Goal: Information Seeking & Learning: Learn about a topic

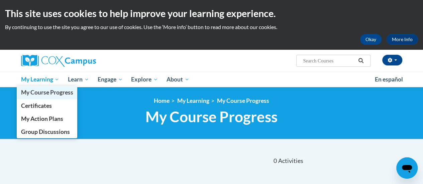
click at [43, 94] on span "My Course Progress" at bounding box center [47, 92] width 52 height 7
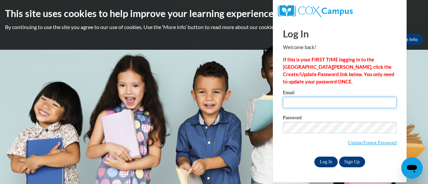
type input "jessica.kruszka@muskegonorway.org"
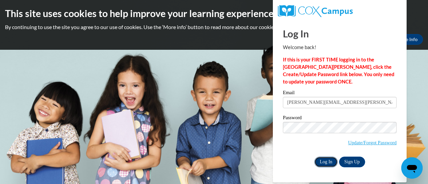
click at [321, 161] on input "Log In" at bounding box center [325, 162] width 23 height 11
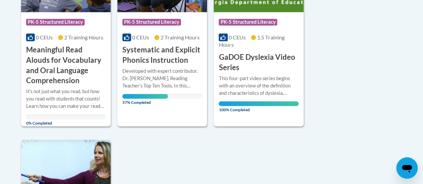
scroll to position [559, 0]
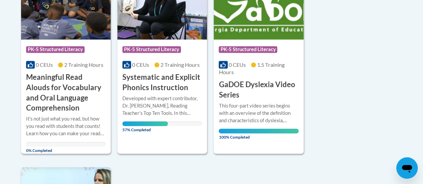
click at [145, 101] on div "Developed with expert contributor, Dr. [PERSON_NAME], Reading Teacher's Top Ten…" at bounding box center [162, 106] width 80 height 22
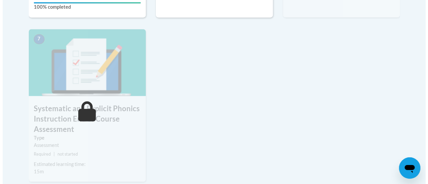
scroll to position [464, 0]
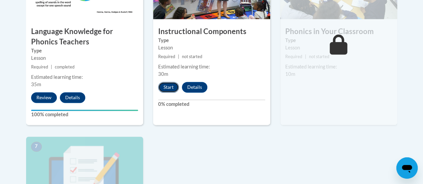
click at [166, 85] on button "Start" at bounding box center [168, 87] width 21 height 11
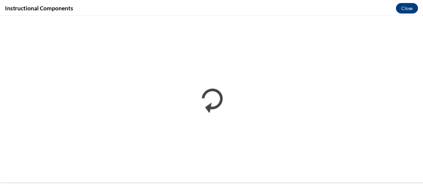
scroll to position [0, 0]
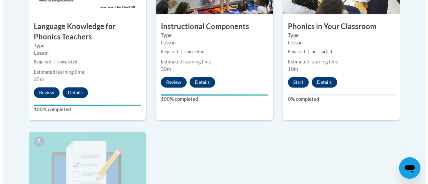
scroll to position [468, 0]
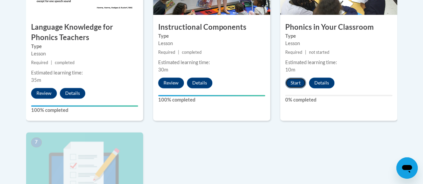
click at [298, 83] on button "Start" at bounding box center [295, 83] width 21 height 11
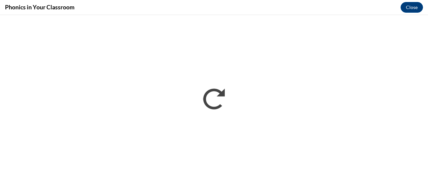
scroll to position [0, 0]
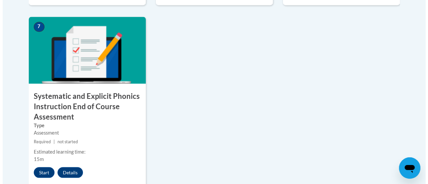
scroll to position [593, 0]
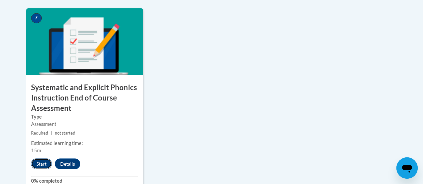
click at [45, 162] on button "Start" at bounding box center [41, 164] width 21 height 11
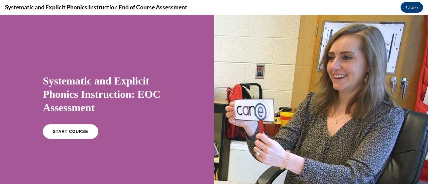
scroll to position [0, 0]
click at [83, 127] on link "START COURSE" at bounding box center [70, 131] width 58 height 15
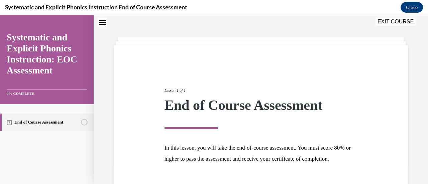
scroll to position [78, 0]
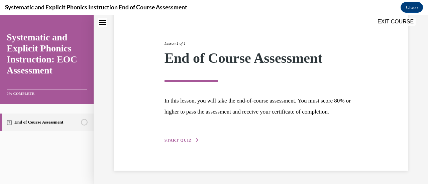
click at [177, 139] on span "START QUIZ" at bounding box center [178, 140] width 27 height 5
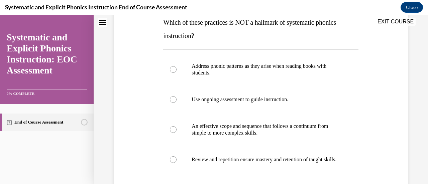
scroll to position [114, 0]
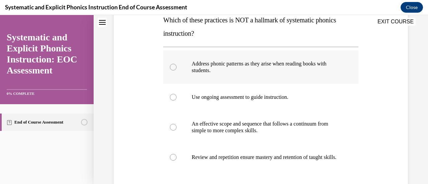
click at [286, 67] on p "Address phonic patterns as they arise when reading books with students." at bounding box center [267, 67] width 150 height 13
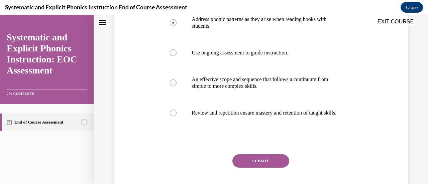
scroll to position [183, 0]
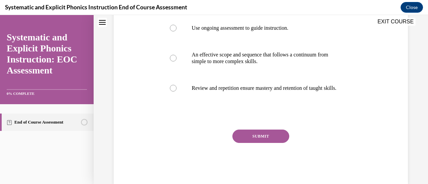
click at [272, 143] on button "SUBMIT" at bounding box center [260, 136] width 57 height 13
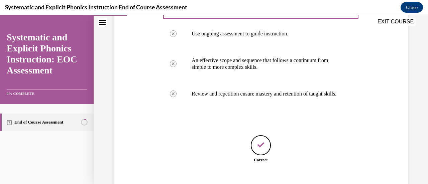
scroll to position [224, 0]
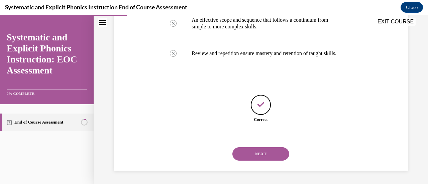
click at [266, 152] on button "NEXT" at bounding box center [260, 154] width 57 height 13
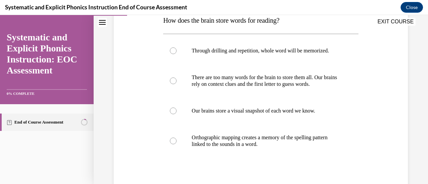
scroll to position [103, 0]
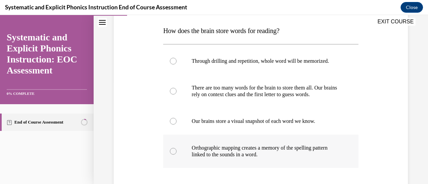
click at [333, 149] on p "Orthographic mapping creates a memory of the spelling pattern linked to the sou…" at bounding box center [267, 151] width 150 height 13
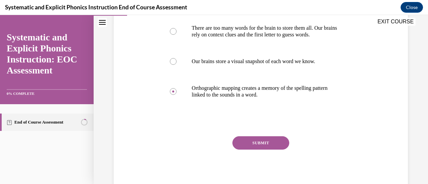
click at [273, 143] on button "SUBMIT" at bounding box center [260, 142] width 57 height 13
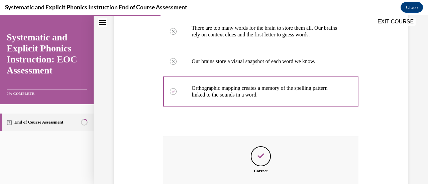
scroll to position [237, 0]
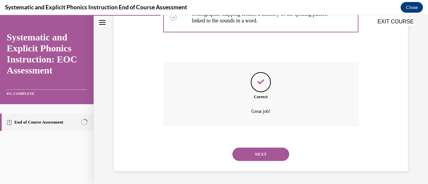
click at [264, 157] on button "NEXT" at bounding box center [260, 154] width 57 height 13
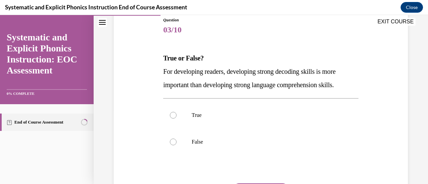
scroll to position [76, 0]
click at [329, 118] on div at bounding box center [260, 115] width 195 height 27
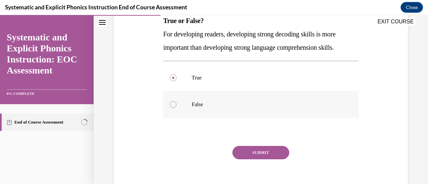
scroll to position [113, 0]
click at [313, 107] on p "False" at bounding box center [267, 105] width 150 height 7
click at [259, 154] on button "SUBMIT" at bounding box center [260, 153] width 57 height 13
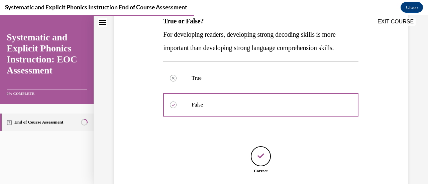
scroll to position [164, 0]
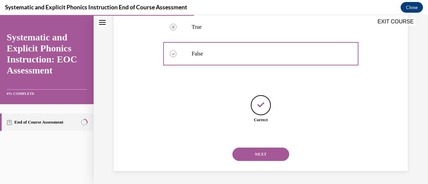
click at [270, 154] on button "NEXT" at bounding box center [260, 154] width 57 height 13
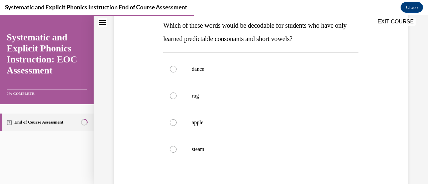
scroll to position [110, 0]
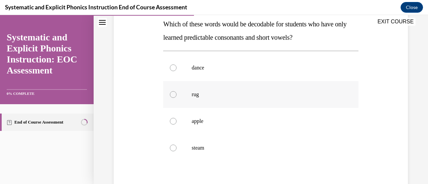
click at [251, 99] on div at bounding box center [260, 94] width 195 height 27
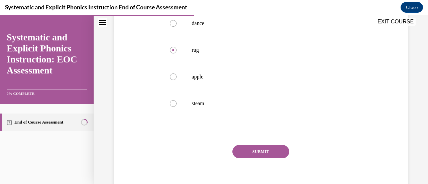
scroll to position [157, 0]
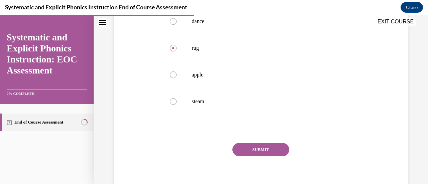
click at [264, 148] on button "SUBMIT" at bounding box center [260, 149] width 57 height 13
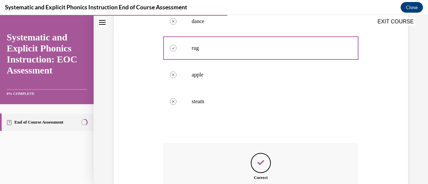
scroll to position [237, 0]
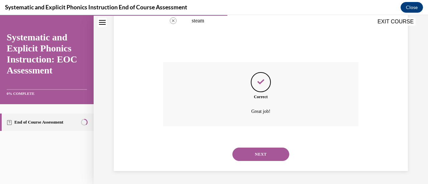
click at [264, 153] on button "NEXT" at bounding box center [260, 154] width 57 height 13
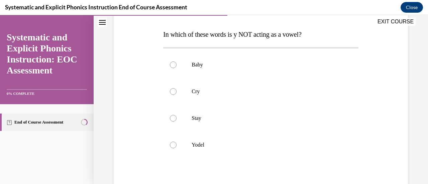
scroll to position [100, 0]
click at [215, 142] on p "Yodel" at bounding box center [267, 144] width 150 height 7
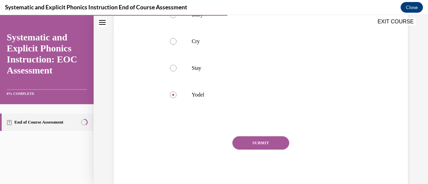
click at [257, 143] on button "SUBMIT" at bounding box center [260, 142] width 57 height 13
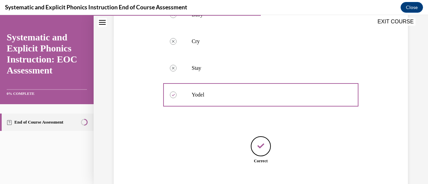
scroll to position [191, 0]
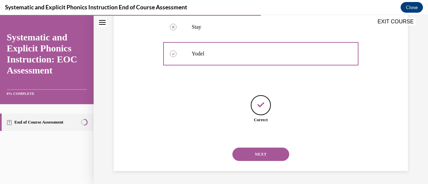
click at [271, 152] on button "NEXT" at bounding box center [260, 154] width 57 height 13
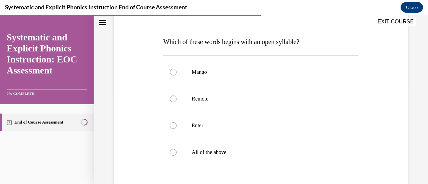
scroll to position [93, 0]
click at [235, 102] on div at bounding box center [260, 98] width 195 height 27
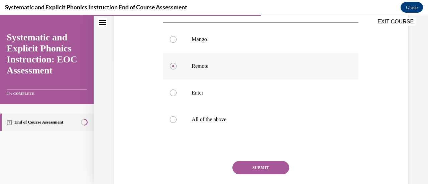
scroll to position [133, 0]
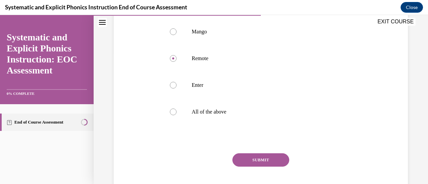
click at [251, 164] on button "SUBMIT" at bounding box center [260, 160] width 57 height 13
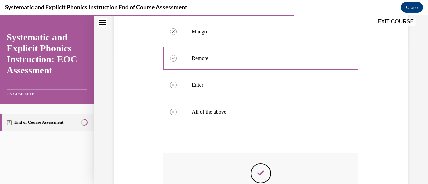
scroll to position [224, 0]
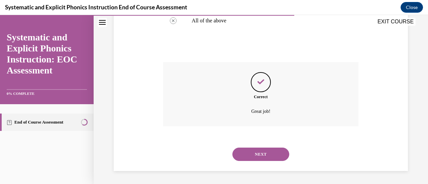
click at [263, 151] on button "NEXT" at bounding box center [260, 154] width 57 height 13
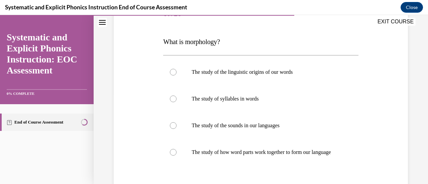
scroll to position [105, 0]
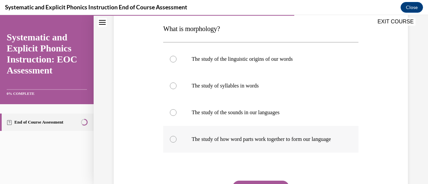
click at [327, 141] on p "The study of how word parts work together to form our language" at bounding box center [267, 139] width 150 height 7
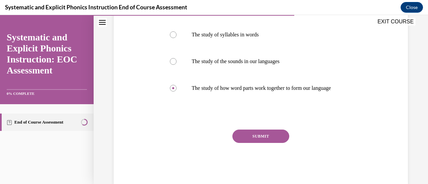
click at [271, 143] on button "SUBMIT" at bounding box center [260, 136] width 57 height 13
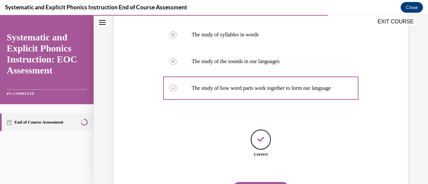
scroll to position [198, 0]
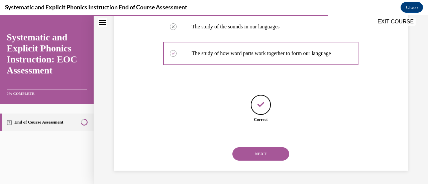
click at [266, 156] on button "NEXT" at bounding box center [260, 154] width 57 height 13
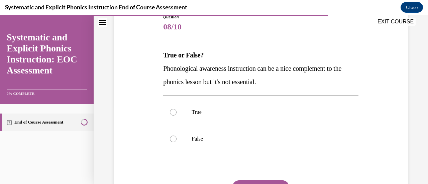
scroll to position [81, 0]
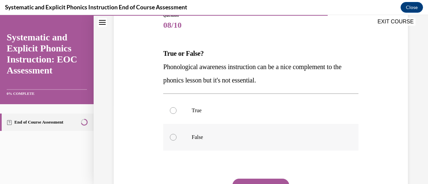
click at [287, 138] on p "False" at bounding box center [267, 137] width 150 height 7
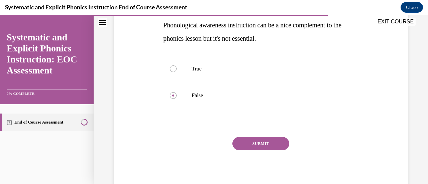
click at [266, 144] on button "SUBMIT" at bounding box center [260, 143] width 57 height 13
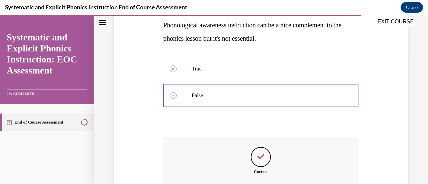
scroll to position [197, 0]
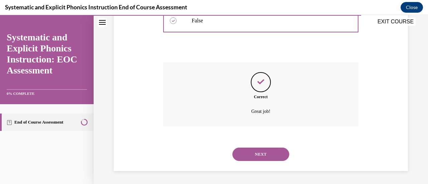
click at [264, 151] on button "NEXT" at bounding box center [260, 154] width 57 height 13
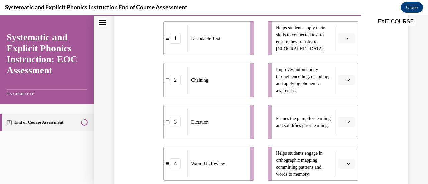
scroll to position [157, 0]
click at [347, 121] on icon "button" at bounding box center [348, 122] width 3 height 2
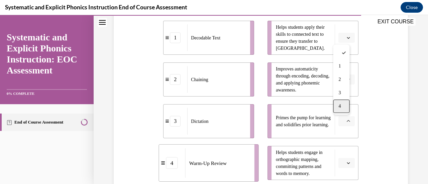
click at [343, 108] on div "4" at bounding box center [341, 106] width 16 height 13
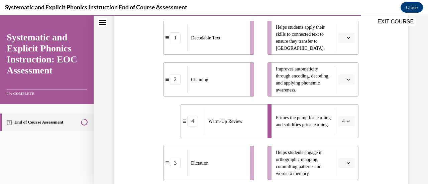
click at [347, 37] on icon "button" at bounding box center [348, 37] width 3 height 3
click at [342, 67] on div "1" at bounding box center [341, 65] width 16 height 13
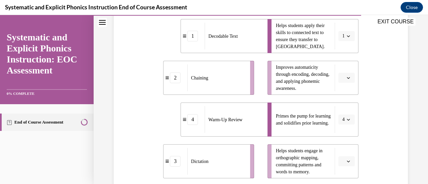
scroll to position [160, 0]
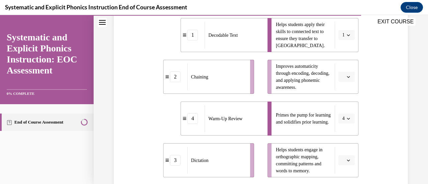
click at [371, 162] on div "Question 09/10 Match these instructional components from an effective phonics l…" at bounding box center [261, 86] width 298 height 347
click at [347, 161] on icon "button" at bounding box center [348, 161] width 3 height 2
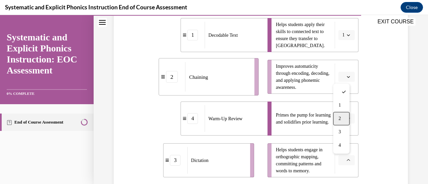
click at [341, 121] on span "2" at bounding box center [340, 118] width 2 height 5
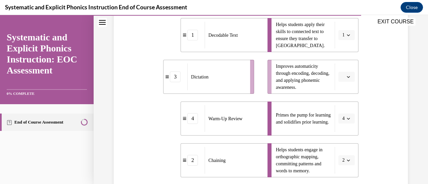
click at [346, 79] on span "button" at bounding box center [348, 77] width 5 height 5
click at [341, 132] on span "3" at bounding box center [340, 131] width 2 height 5
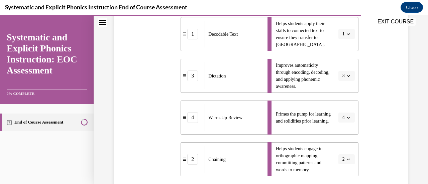
click at [347, 157] on button "2" at bounding box center [347, 160] width 16 height 10
click at [344, 134] on div "3" at bounding box center [340, 131] width 16 height 13
click at [347, 76] on button "button" at bounding box center [347, 76] width 16 height 10
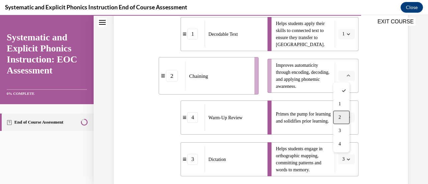
click at [340, 117] on span "2" at bounding box center [340, 117] width 2 height 5
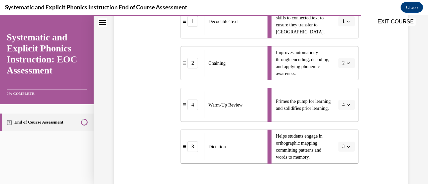
scroll to position [229, 0]
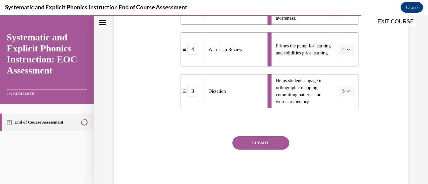
click at [269, 143] on button "SUBMIT" at bounding box center [260, 142] width 57 height 13
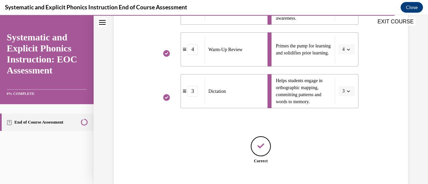
scroll to position [270, 0]
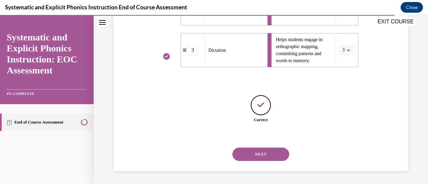
click at [267, 156] on button "NEXT" at bounding box center [260, 154] width 57 height 13
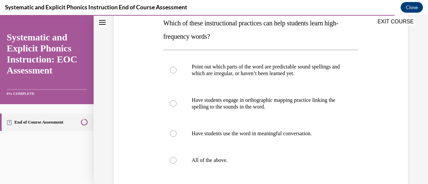
scroll to position [113, 0]
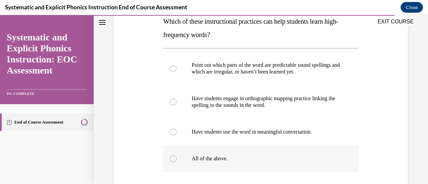
click at [274, 160] on p "All of the above." at bounding box center [267, 159] width 150 height 7
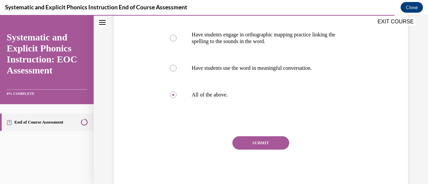
click at [266, 143] on button "SUBMIT" at bounding box center [260, 142] width 57 height 13
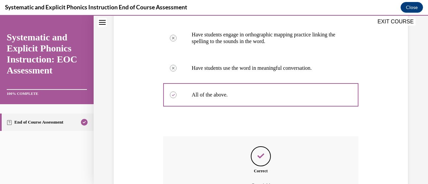
scroll to position [251, 0]
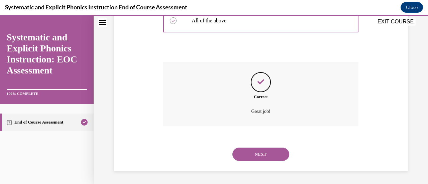
click at [262, 154] on button "NEXT" at bounding box center [260, 154] width 57 height 13
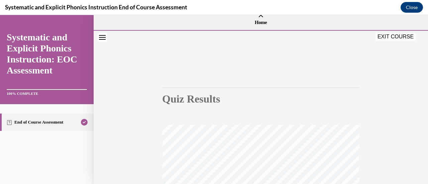
scroll to position [0, 0]
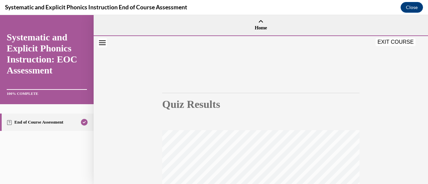
click at [392, 40] on button "EXIT COURSE" at bounding box center [396, 42] width 40 height 8
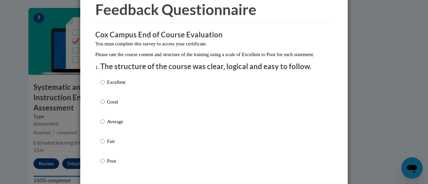
scroll to position [32, 0]
click at [101, 105] on input "Good" at bounding box center [102, 101] width 4 height 7
radio input "true"
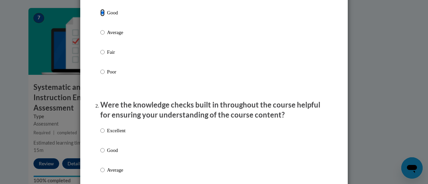
scroll to position [121, 0]
click at [100, 134] on input "Excellent" at bounding box center [102, 130] width 4 height 7
radio input "true"
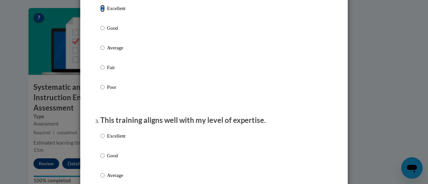
scroll to position [244, 0]
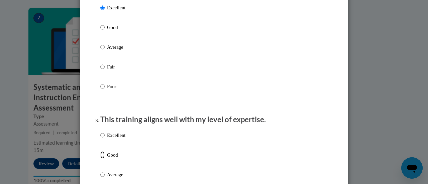
click at [100, 159] on input "Good" at bounding box center [102, 155] width 4 height 7
radio input "true"
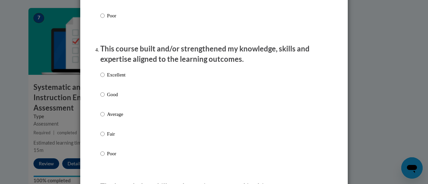
scroll to position [445, 0]
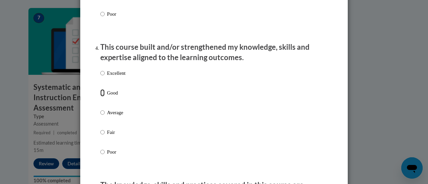
click at [100, 97] on input "Good" at bounding box center [102, 92] width 4 height 7
radio input "true"
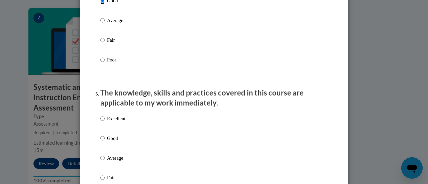
scroll to position [538, 0]
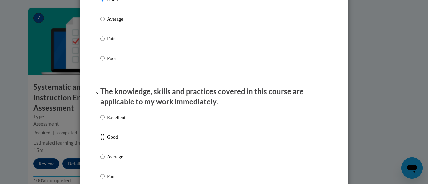
click at [102, 141] on input "Good" at bounding box center [102, 136] width 4 height 7
radio input "true"
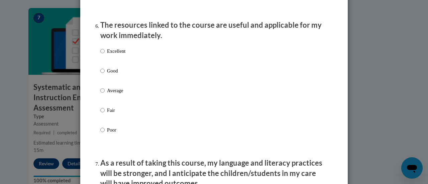
scroll to position [748, 0]
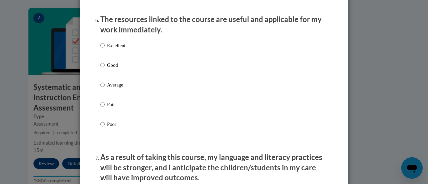
click at [103, 74] on label "Good" at bounding box center [112, 71] width 25 height 18
click at [103, 69] on input "Good" at bounding box center [102, 65] width 4 height 7
radio input "true"
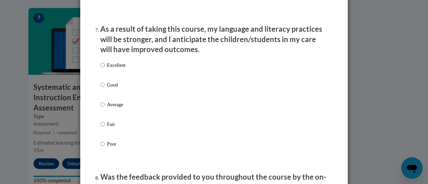
scroll to position [877, 0]
click at [107, 88] on p "Good" at bounding box center [116, 84] width 18 height 7
click at [105, 88] on input "Good" at bounding box center [102, 84] width 4 height 7
radio input "true"
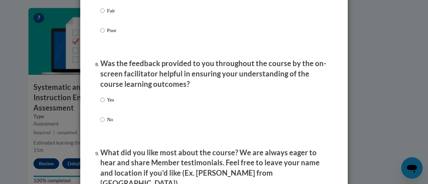
scroll to position [991, 0]
click at [107, 103] on p "Yes" at bounding box center [110, 99] width 7 height 7
click at [104, 103] on input "Yes" at bounding box center [102, 99] width 4 height 7
radio input "true"
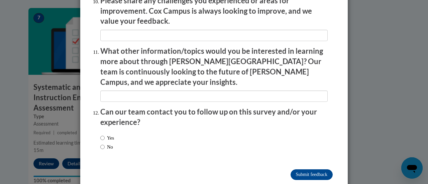
scroll to position [1207, 0]
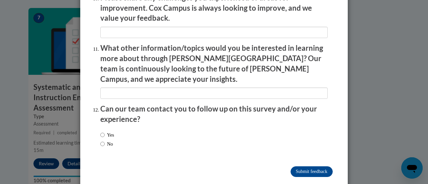
click at [108, 140] on label "No" at bounding box center [106, 143] width 13 height 7
click at [105, 140] on input "No" at bounding box center [102, 143] width 4 height 7
radio input "true"
click at [314, 167] on input "Submit feedback" at bounding box center [312, 172] width 42 height 11
